Goal: Information Seeking & Learning: Learn about a topic

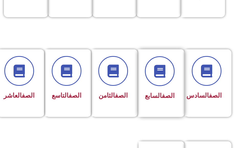
scroll to position [231, 0]
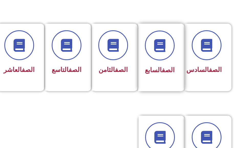
click at [169, 84] on div "الصف السابع" at bounding box center [160, 57] width 44 height 67
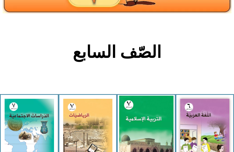
scroll to position [154, 0]
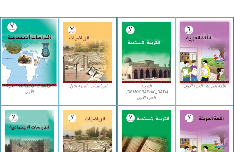
click at [17, 65] on img at bounding box center [29, 52] width 54 height 68
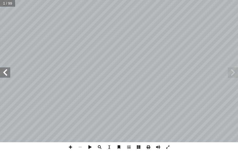
click at [5, 72] on span at bounding box center [5, 72] width 10 height 10
click at [3, 72] on span at bounding box center [5, 72] width 10 height 10
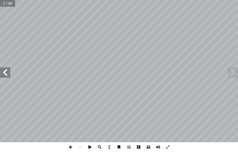
click at [4, 71] on span at bounding box center [5, 72] width 10 height 10
click at [5, 70] on span at bounding box center [5, 72] width 10 height 10
click at [2, 73] on span at bounding box center [5, 72] width 10 height 10
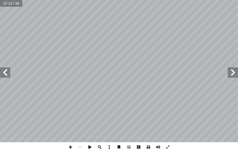
drag, startPoint x: 9, startPoint y: 76, endPoint x: 7, endPoint y: 74, distance: 3.0
click at [9, 76] on span at bounding box center [5, 72] width 10 height 10
click at [5, 70] on span at bounding box center [5, 72] width 10 height 10
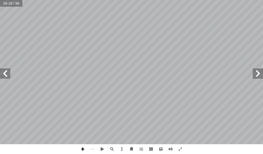
click at [83, 149] on span at bounding box center [83, 149] width 10 height 10
click at [84, 150] on span at bounding box center [83, 149] width 10 height 10
click at [93, 147] on span at bounding box center [92, 149] width 10 height 10
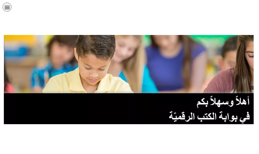
scroll to position [103, 0]
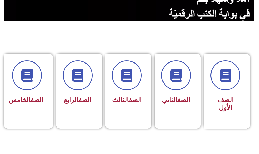
click at [145, 75] on div "الصف الثالث" at bounding box center [126, 87] width 43 height 67
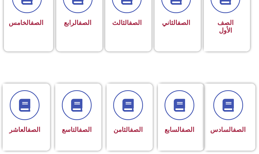
scroll to position [205, 0]
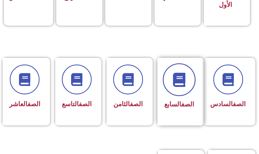
click at [176, 80] on icon at bounding box center [179, 80] width 14 height 14
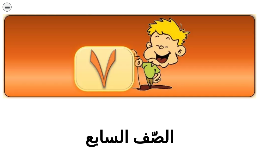
scroll to position [154, 0]
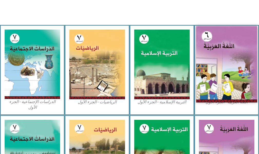
drag, startPoint x: 0, startPoint y: 0, endPoint x: 228, endPoint y: 71, distance: 239.2
click at [228, 71] on img at bounding box center [226, 64] width 61 height 76
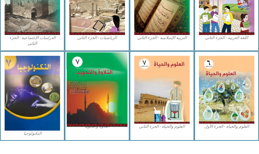
scroll to position [311, 0]
